Goal: Find specific page/section: Find specific page/section

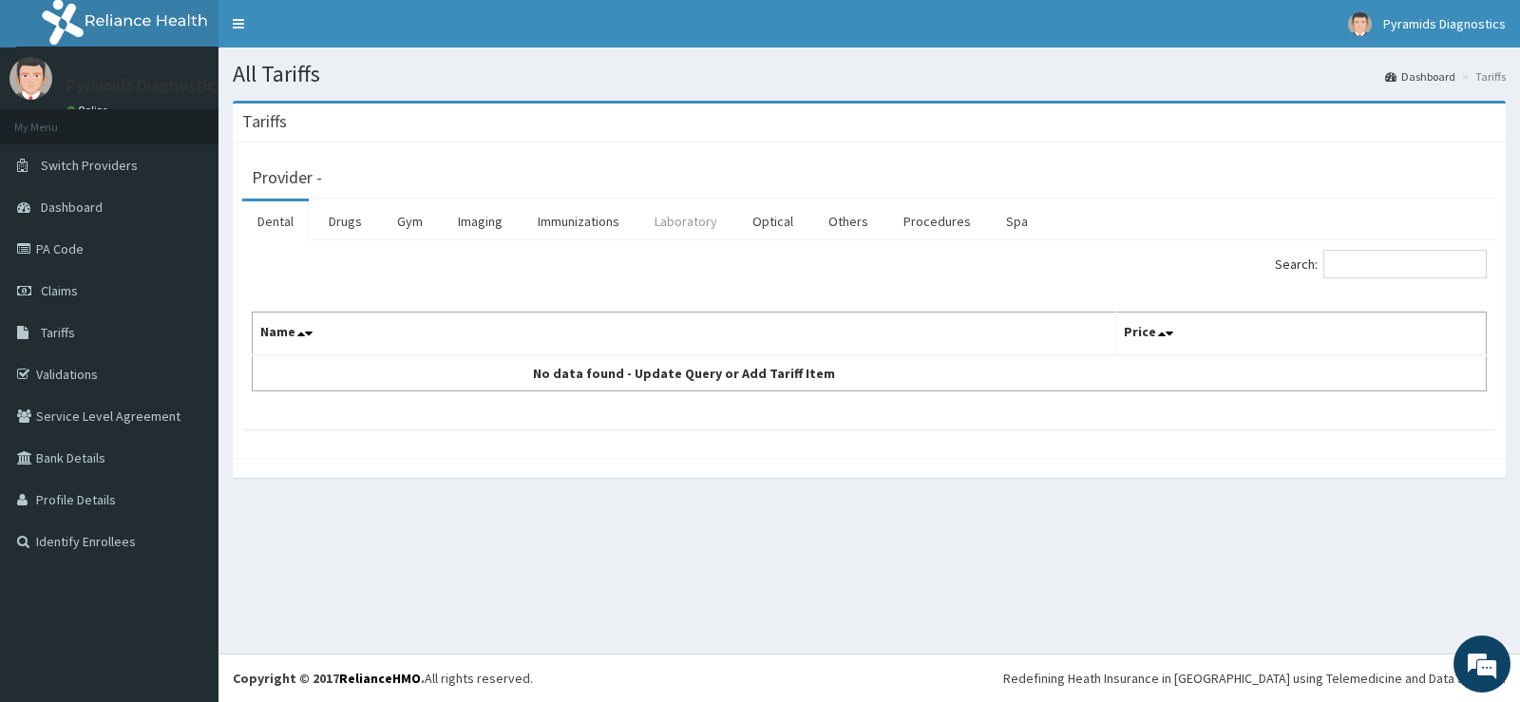
click at [698, 221] on link "Laboratory" at bounding box center [685, 221] width 93 height 40
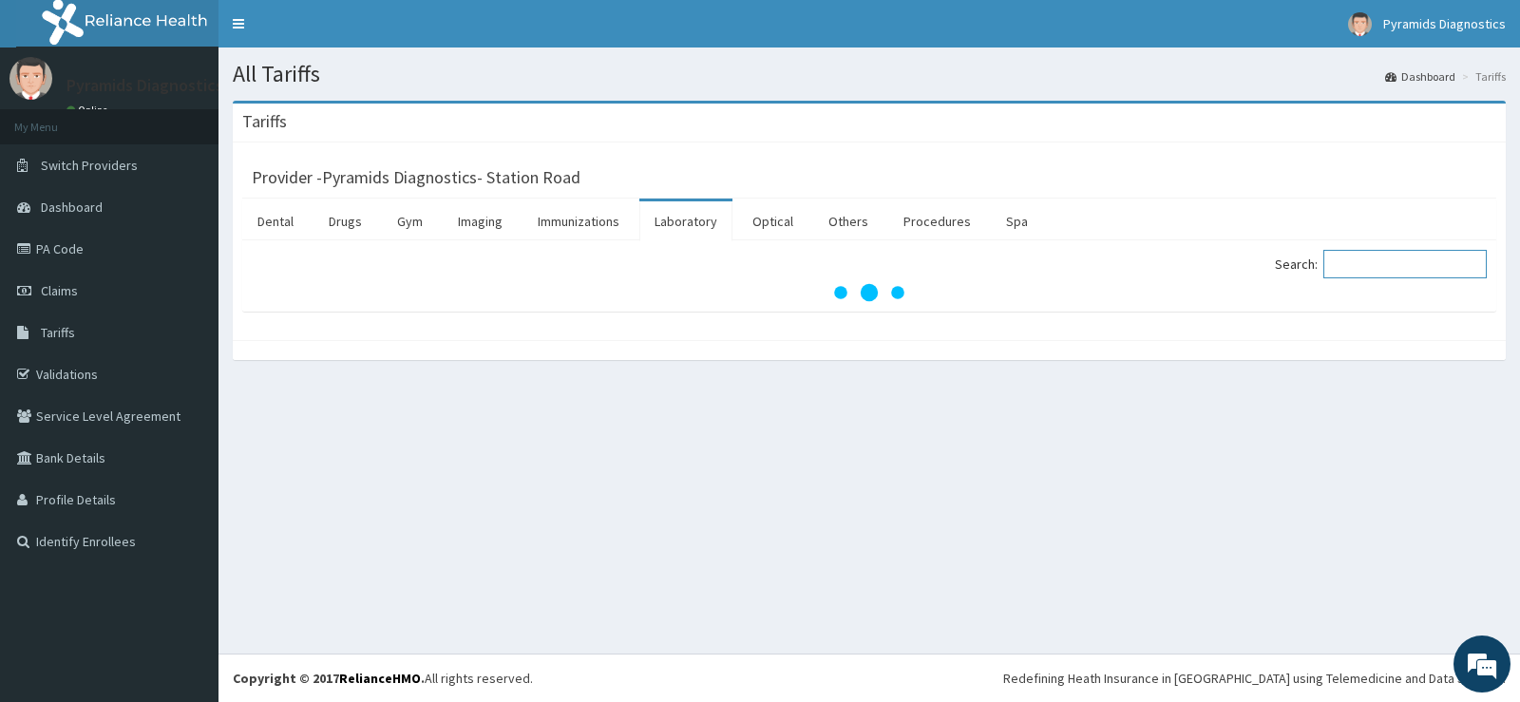
click at [1404, 270] on input "Search:" at bounding box center [1405, 264] width 163 height 29
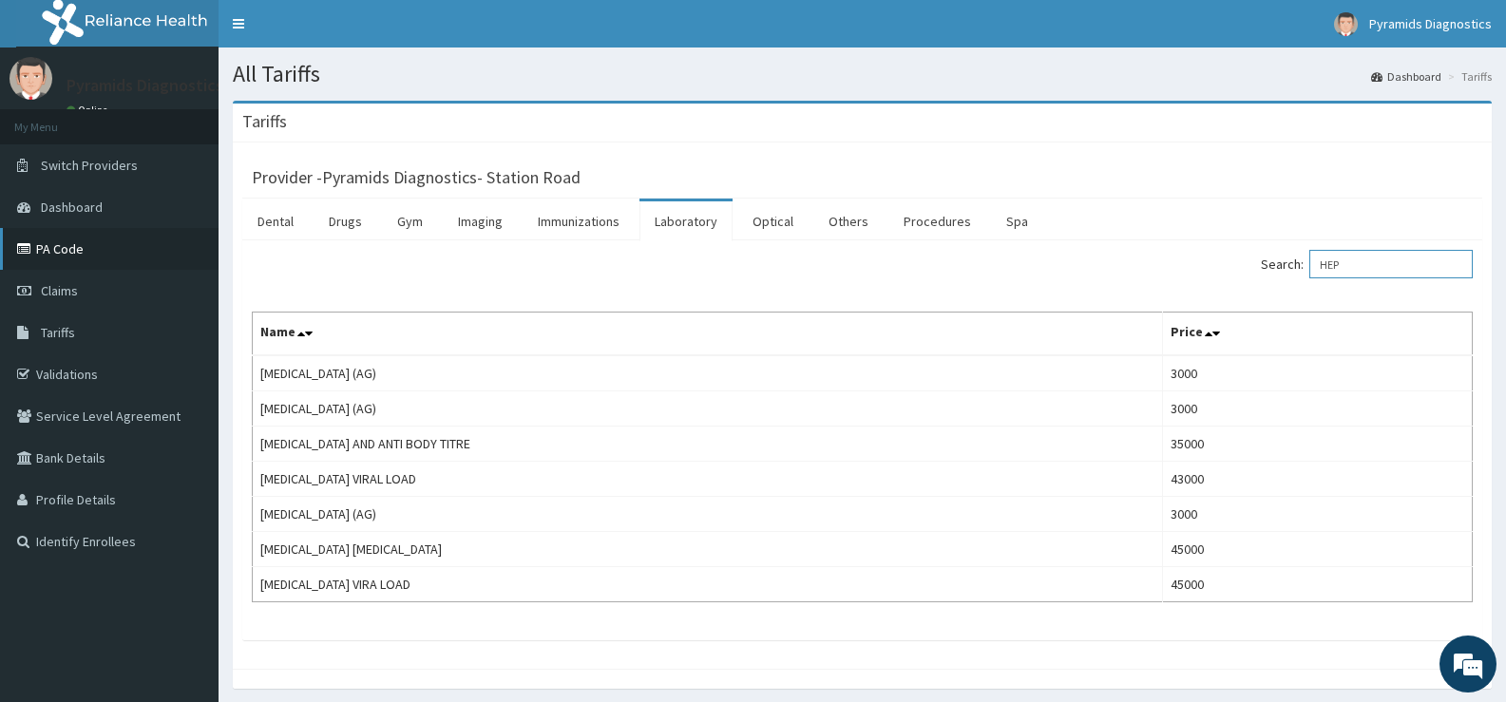
type input "HEP"
click at [65, 244] on link "PA Code" at bounding box center [109, 249] width 219 height 42
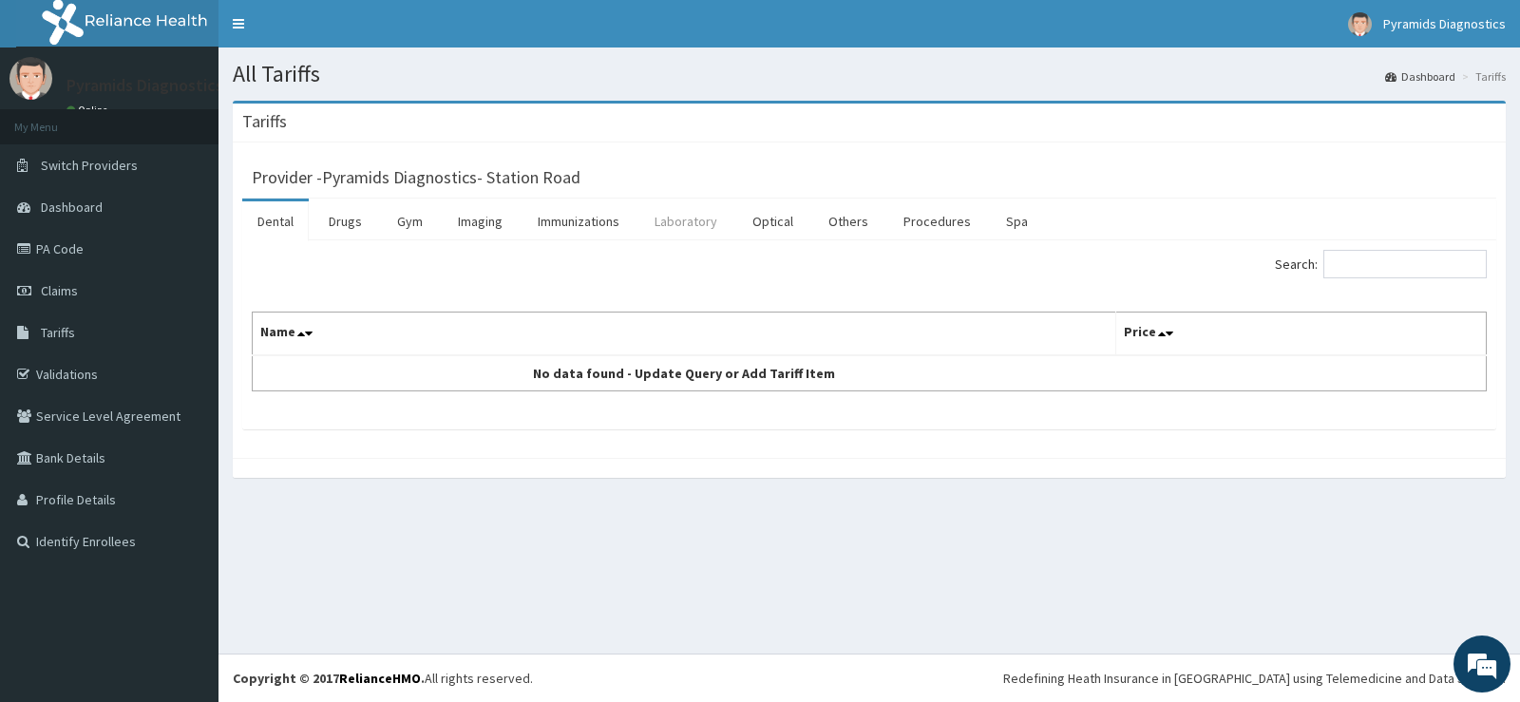
click at [696, 224] on link "Laboratory" at bounding box center [685, 221] width 93 height 40
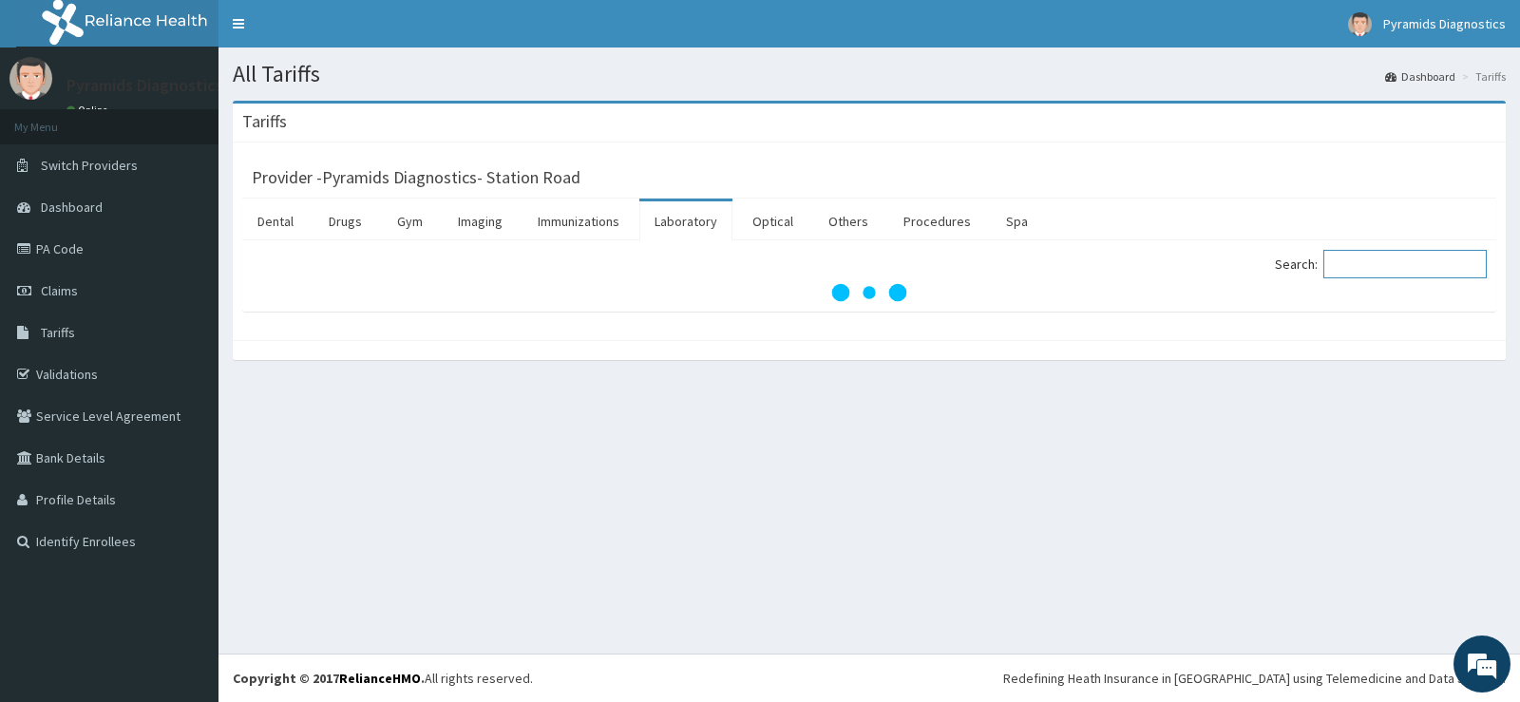
click at [1363, 262] on input "Search:" at bounding box center [1405, 264] width 163 height 29
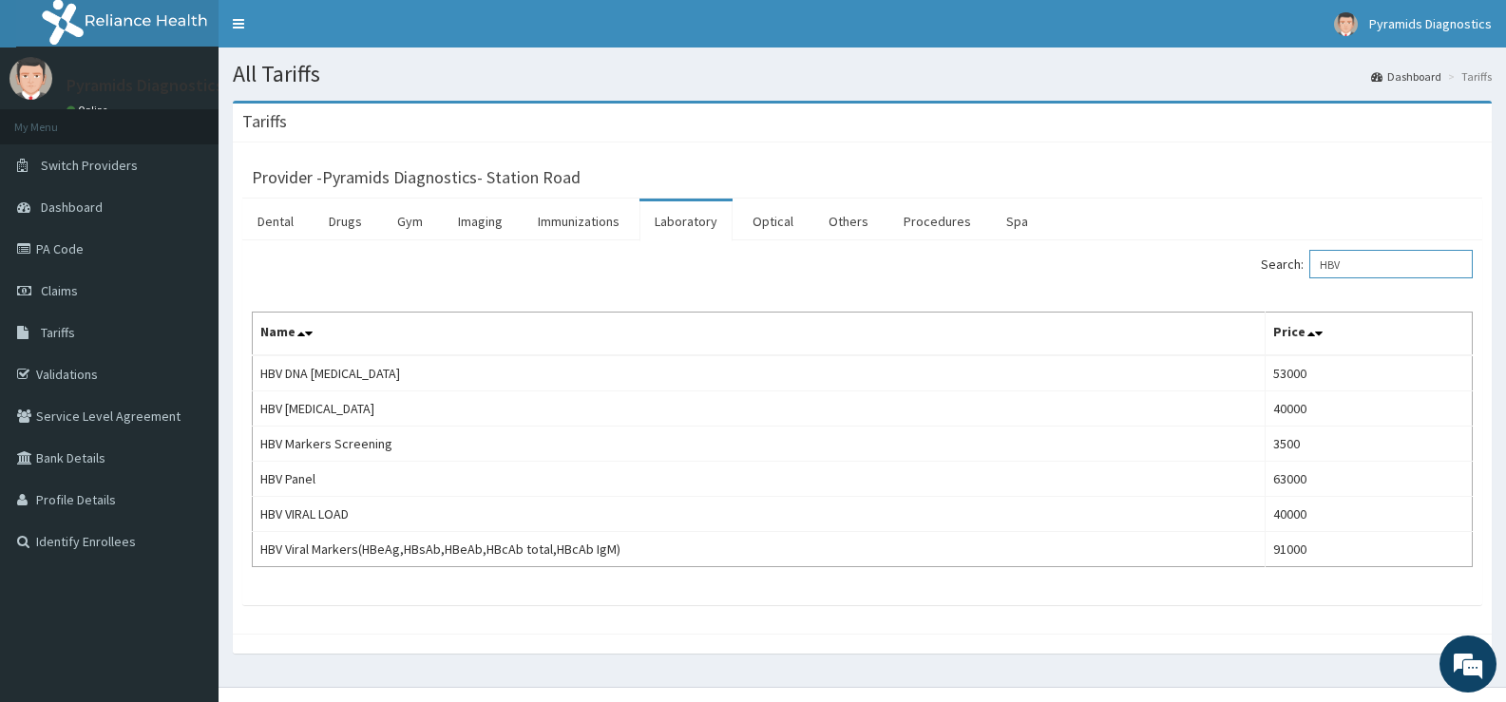
type input "HBV"
click at [47, 255] on link "PA Code" at bounding box center [109, 249] width 219 height 42
